Goal: Obtain resource: Download file/media

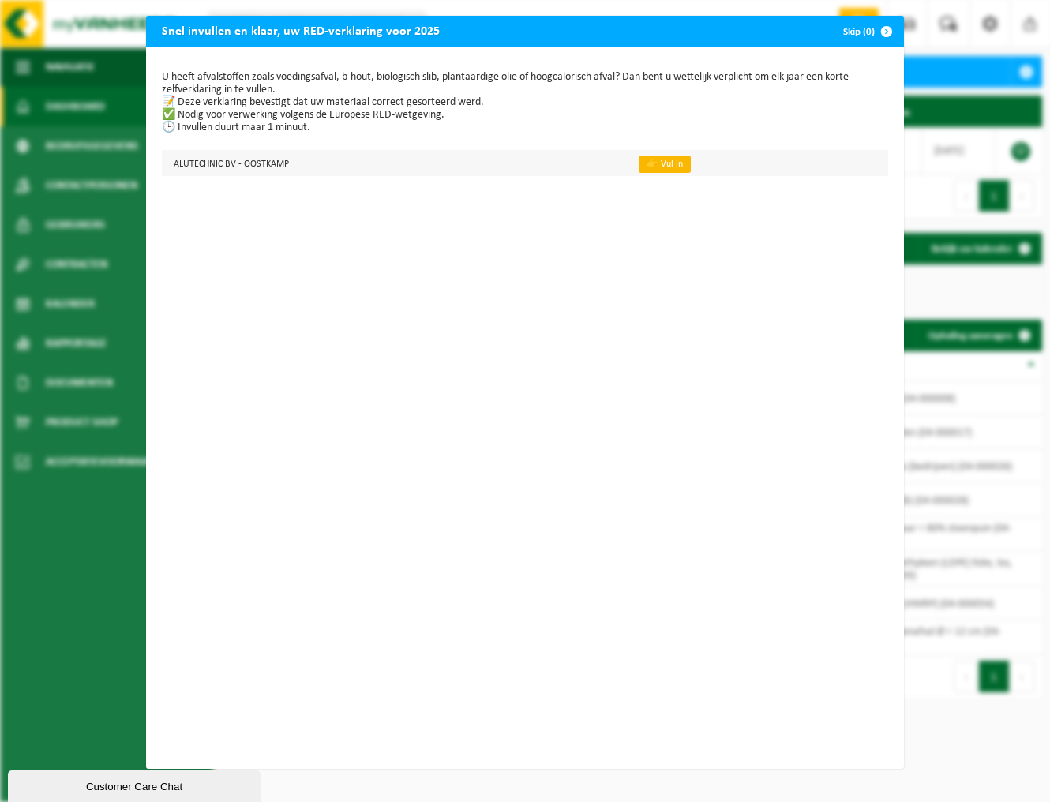
click at [650, 164] on link "👉 Vul in" at bounding box center [665, 164] width 52 height 17
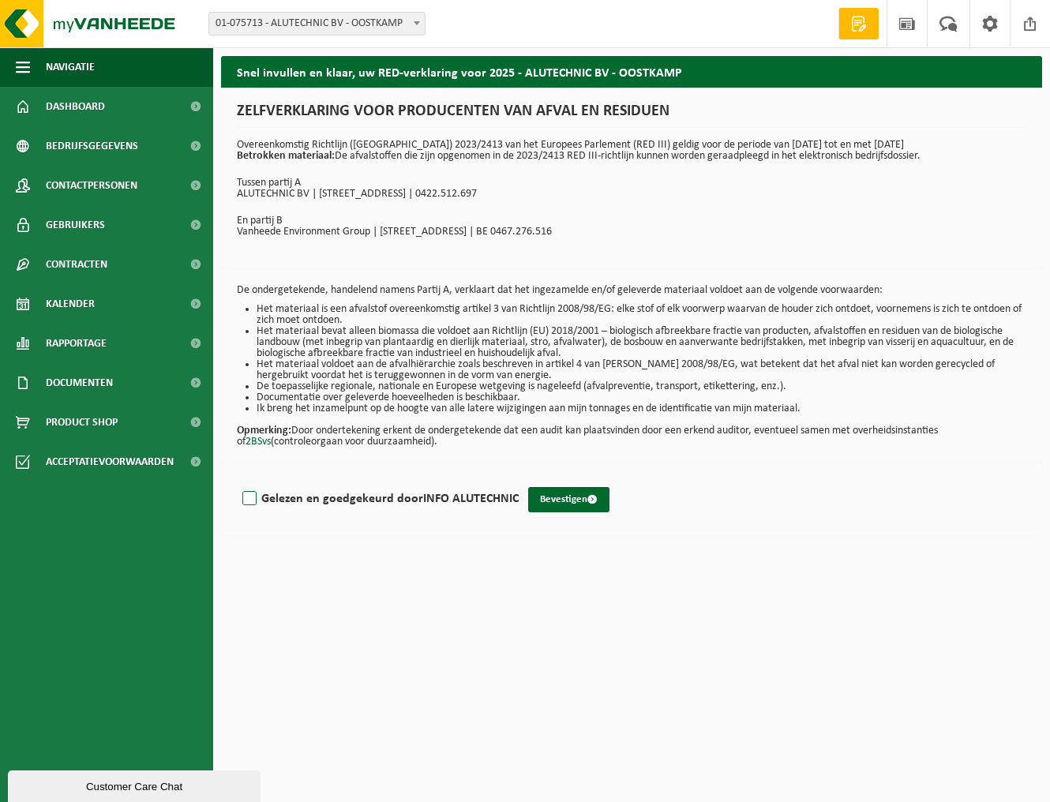
click at [249, 500] on label "Gelezen en goedgekeurd door INFO ALUTECHNIC" at bounding box center [379, 499] width 280 height 24
click at [519, 479] on input "Gelezen en goedgekeurd door INFO ALUTECHNIC" at bounding box center [519, 479] width 1 height 1
checkbox input "true"
click at [545, 497] on button "Bevestigen" at bounding box center [568, 499] width 81 height 25
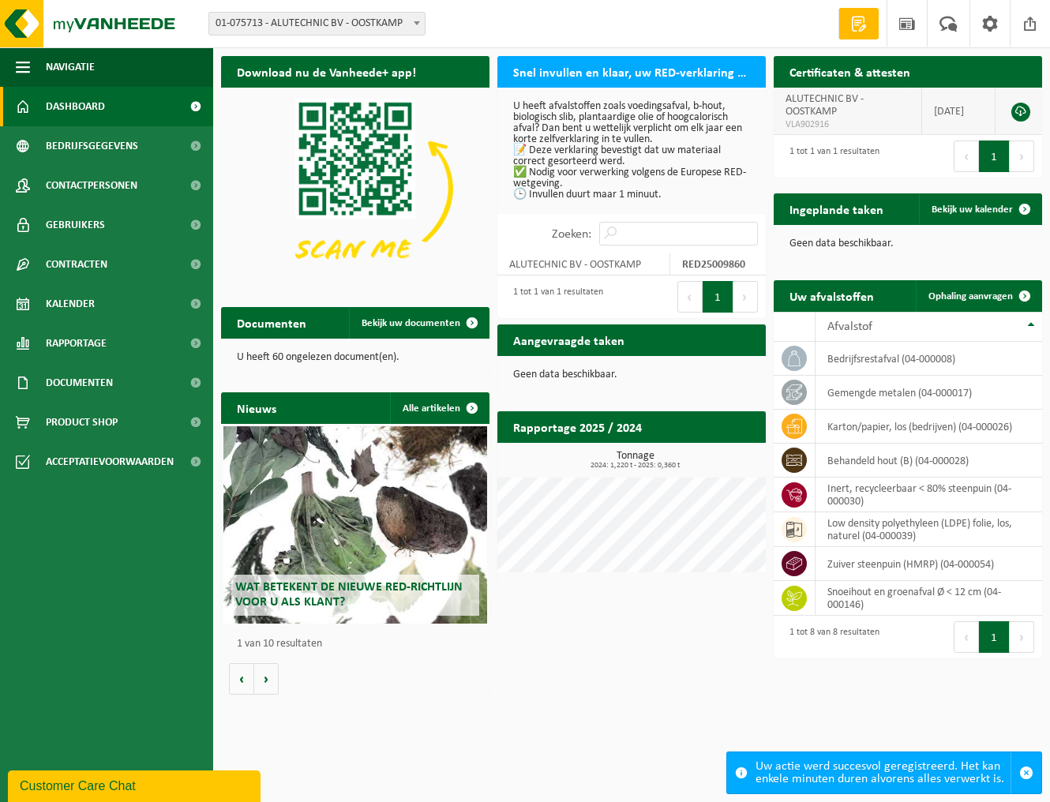
click at [1023, 110] on link at bounding box center [1021, 112] width 19 height 19
click at [387, 318] on span "Bekijk uw documenten" at bounding box center [411, 323] width 99 height 10
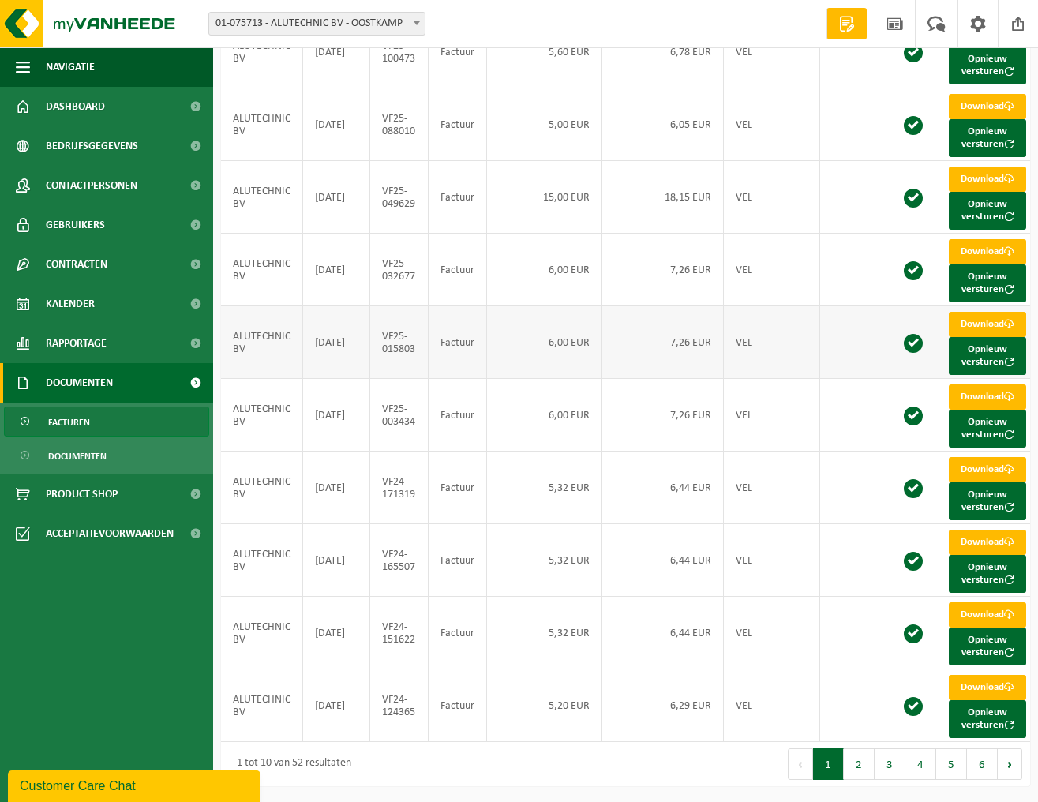
scroll to position [294, 0]
click at [858, 772] on button "2" at bounding box center [859, 765] width 31 height 32
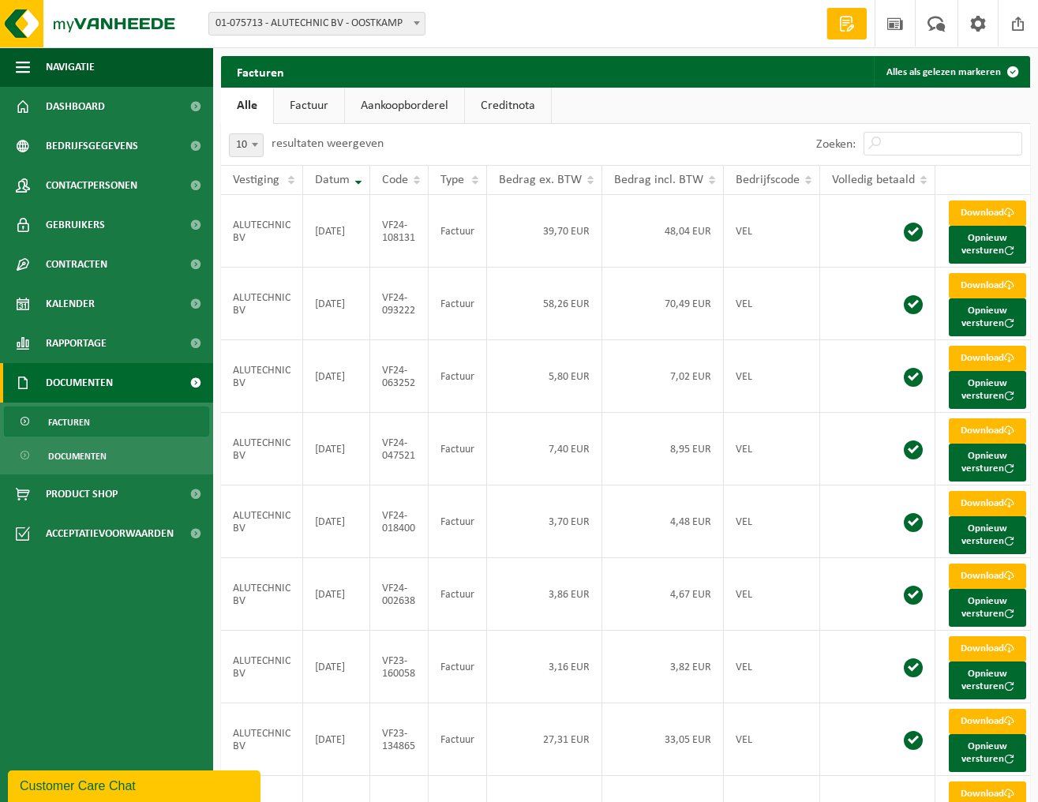
click at [70, 381] on span "Documenten" at bounding box center [79, 382] width 67 height 39
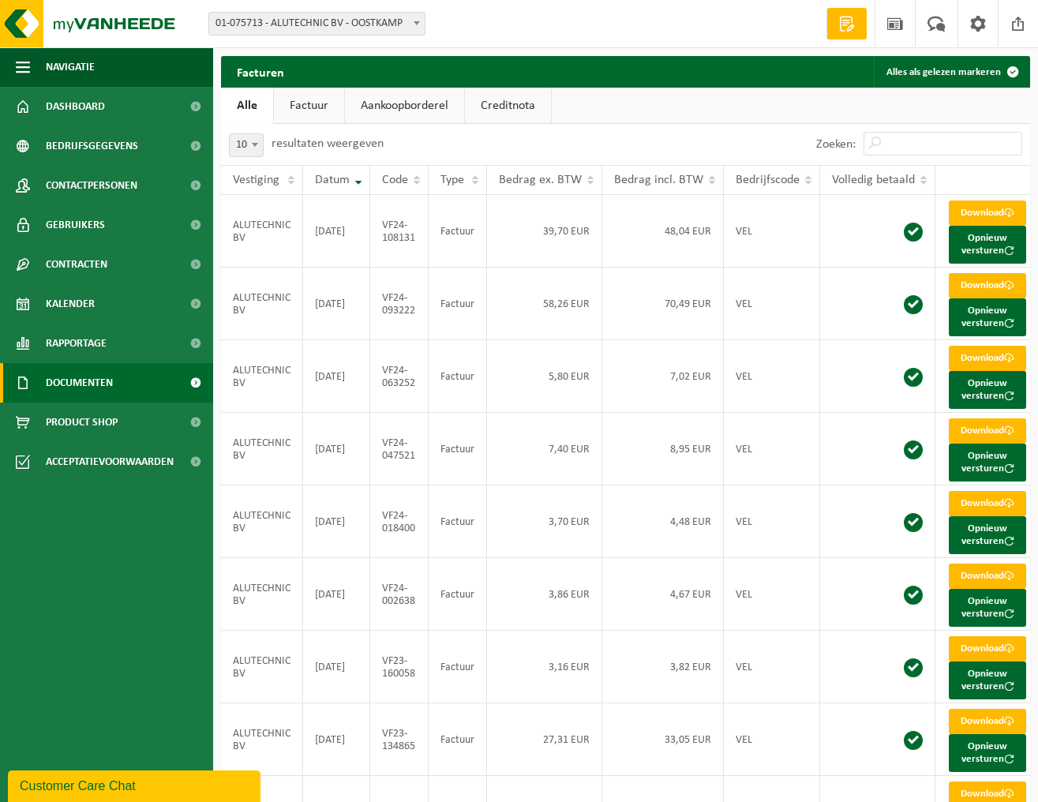
click at [70, 381] on span "Documenten" at bounding box center [79, 382] width 67 height 39
click at [69, 457] on span "Documenten" at bounding box center [77, 456] width 58 height 30
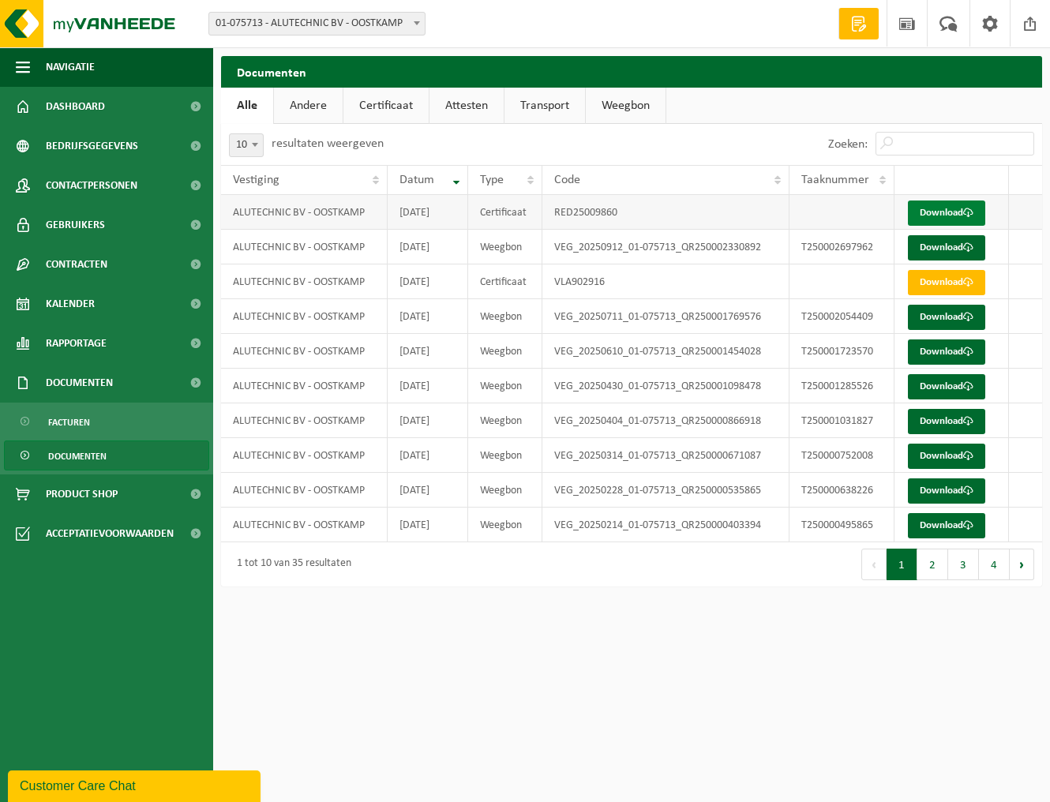
click at [938, 210] on link "Download" at bounding box center [946, 213] width 77 height 25
click at [948, 276] on link "Download" at bounding box center [946, 282] width 77 height 25
